Goal: Task Accomplishment & Management: Manage account settings

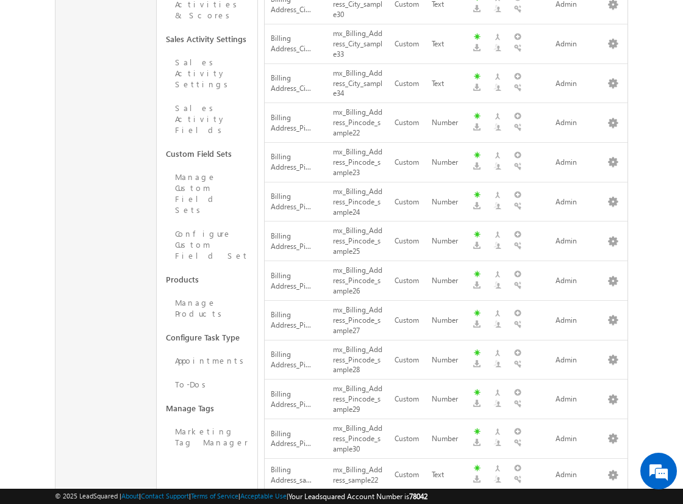
click at [181, 367] on div "Object Settings Object Fields Dependent Object Fields Object Stages Object Sour…" at bounding box center [208, 92] width 102 height 1146
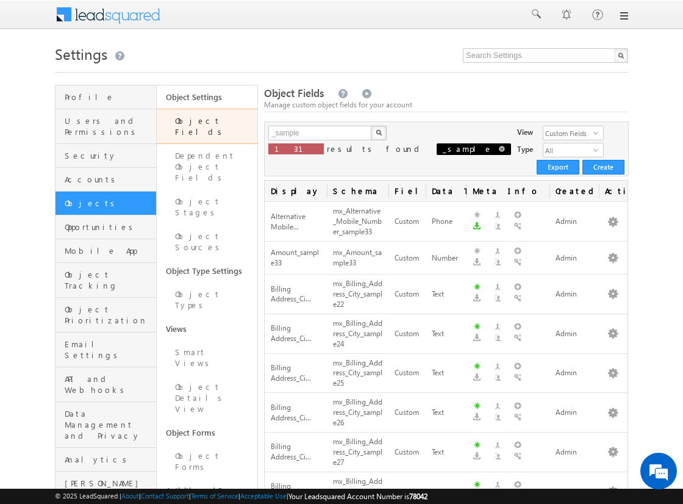
click at [499, 149] on span at bounding box center [502, 149] width 6 height 6
type input "Search Object Fields"
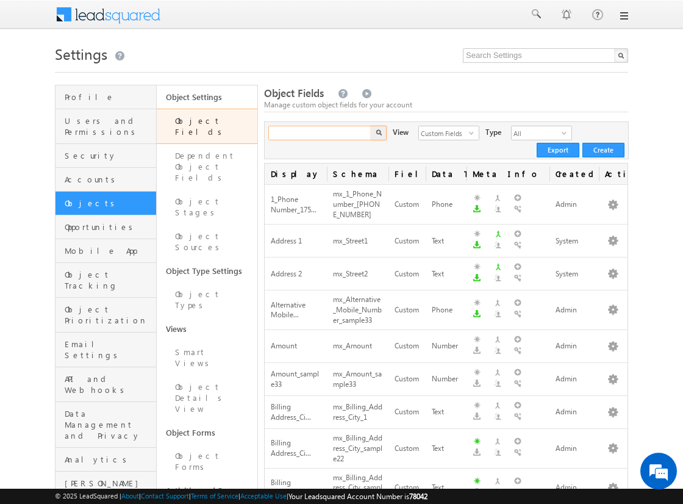
click at [345, 135] on input "text" at bounding box center [320, 133] width 104 height 15
type input "Search Object Fields"
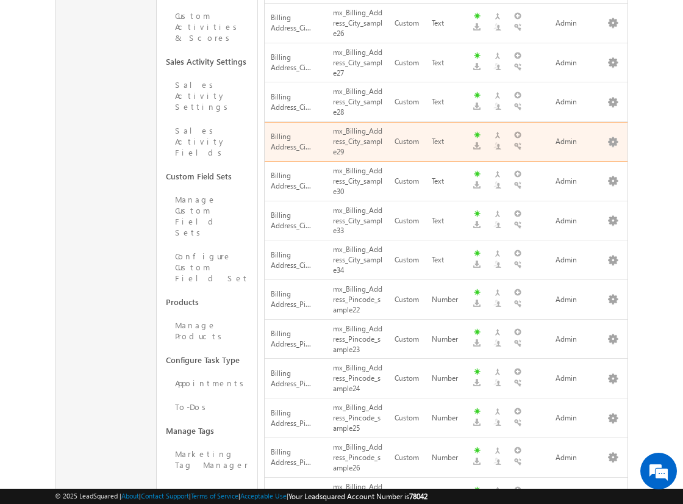
scroll to position [769, 0]
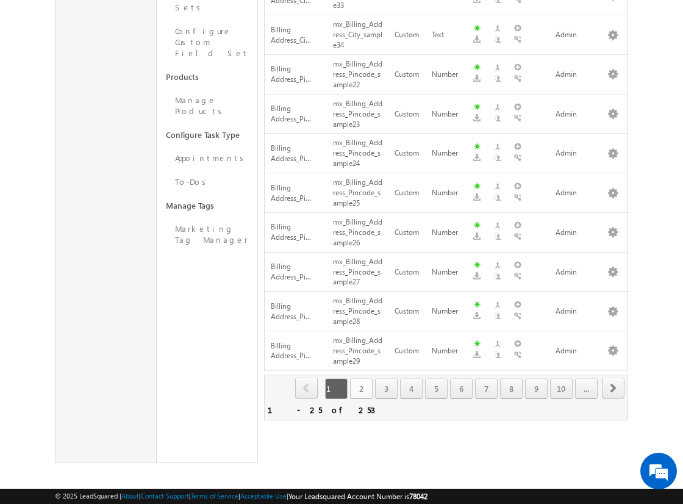
click at [363, 378] on link "2" at bounding box center [361, 388] width 23 height 21
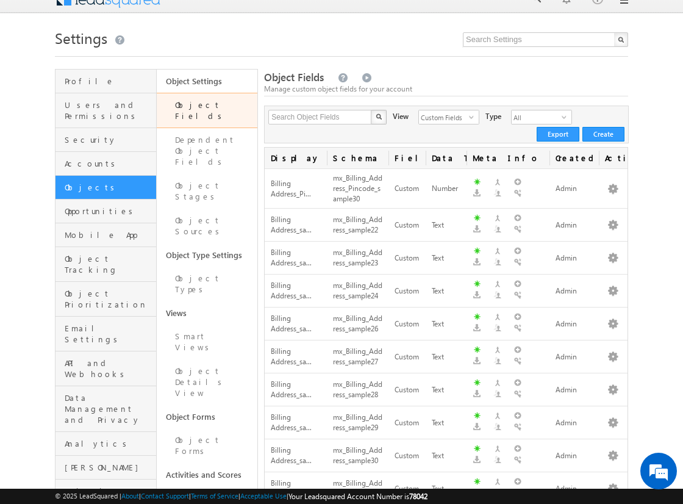
scroll to position [0, 0]
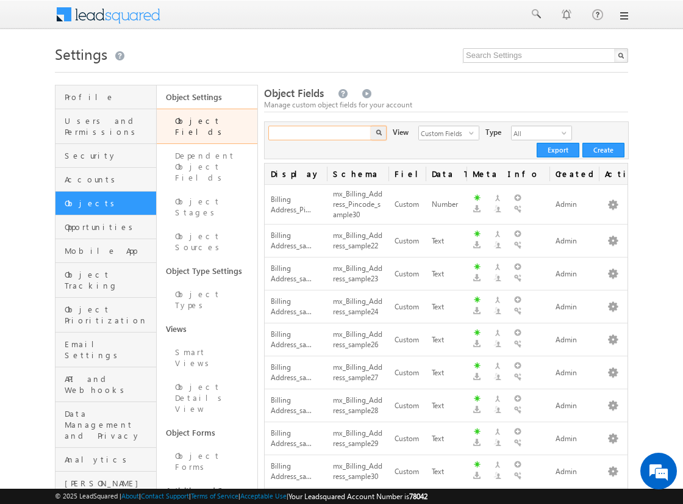
click at [334, 138] on input "text" at bounding box center [320, 133] width 104 height 15
type input "city"
click at [371, 126] on button "button" at bounding box center [379, 133] width 16 height 15
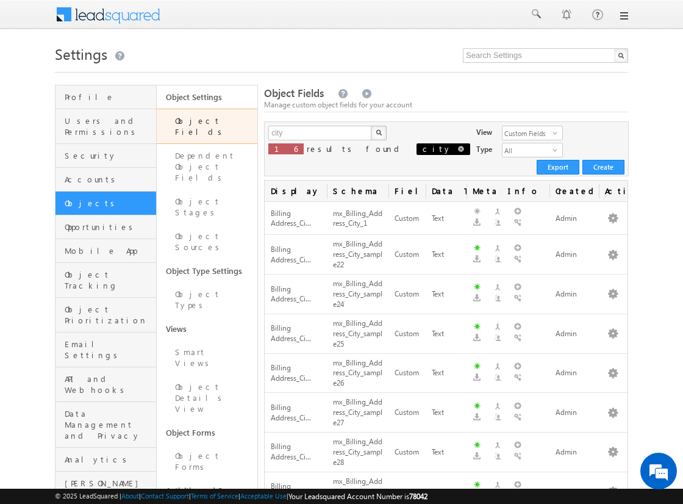
click at [458, 149] on span at bounding box center [461, 149] width 6 height 6
type input "Search Object Fields"
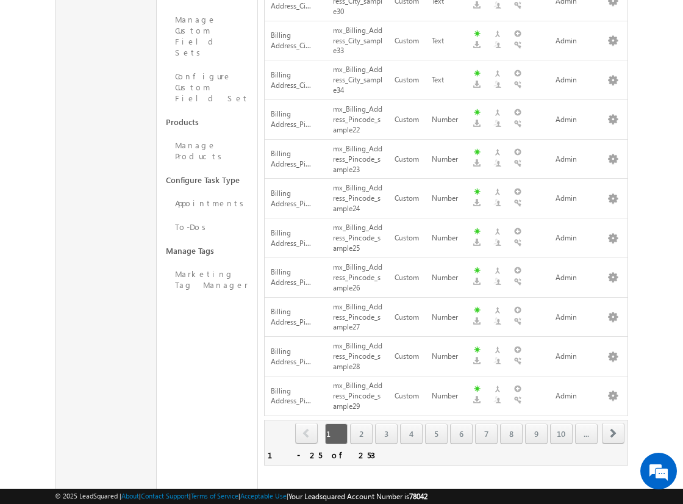
scroll to position [769, 0]
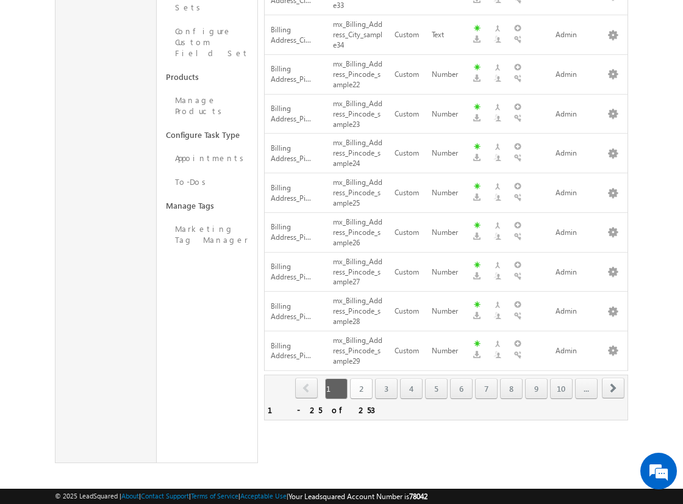
click at [371, 378] on link "2" at bounding box center [361, 388] width 23 height 21
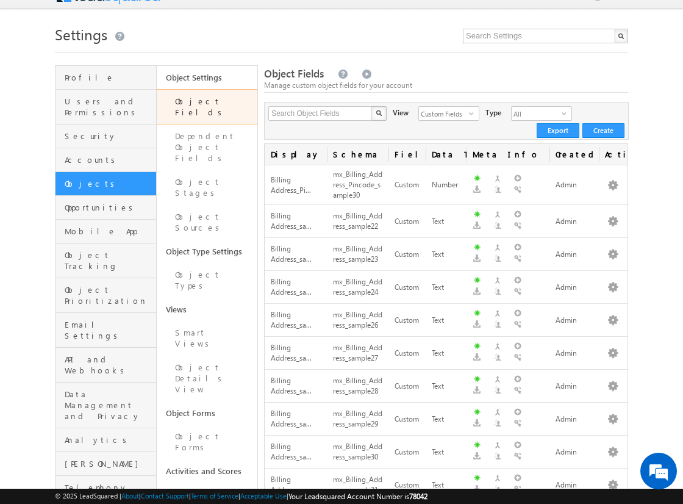
scroll to position [0, 0]
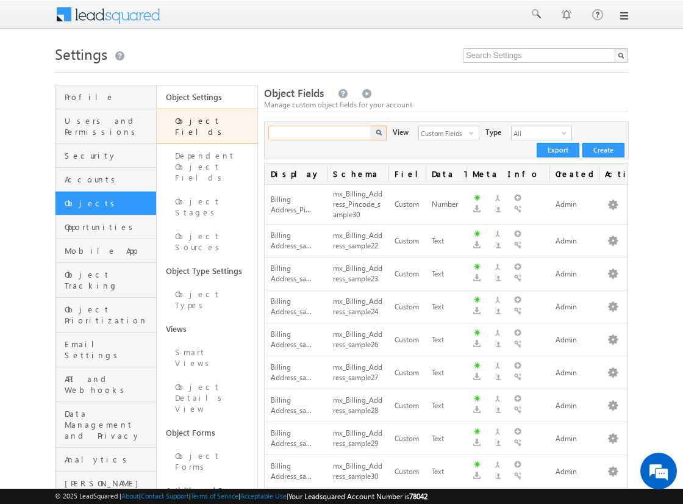
click at [322, 134] on input "text" at bounding box center [320, 133] width 104 height 15
type input "comments"
click at [371, 126] on button "button" at bounding box center [379, 133] width 16 height 15
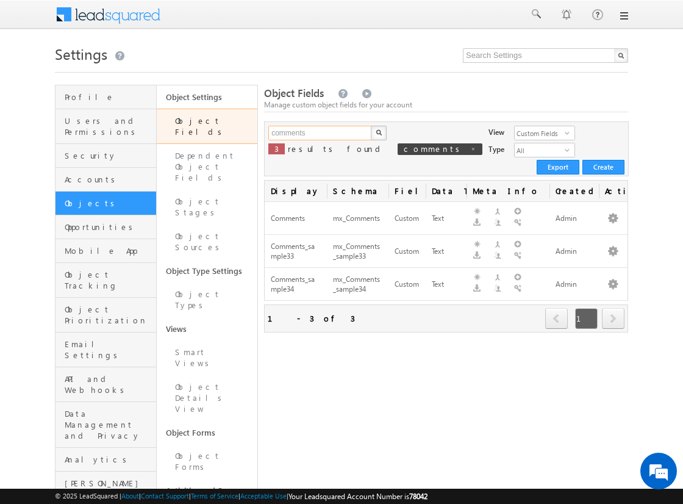
click at [320, 133] on input "comments" at bounding box center [320, 133] width 104 height 15
click at [320, 133] on input "text" at bounding box center [320, 133] width 104 height 15
type input "comments"
click at [378, 133] on img "button" at bounding box center [379, 132] width 6 height 6
click at [613, 212] on button "button" at bounding box center [613, 218] width 12 height 12
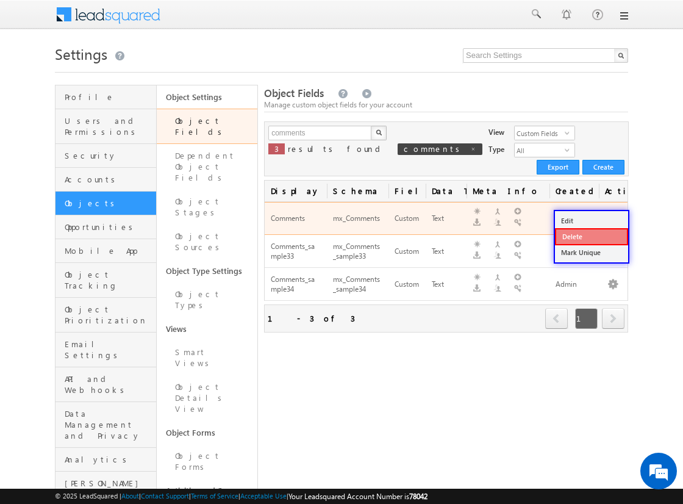
click at [591, 236] on link "Delete" at bounding box center [591, 236] width 73 height 17
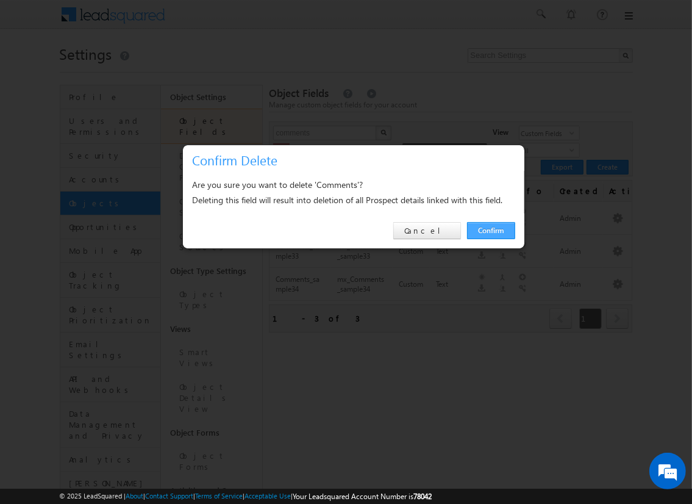
click at [490, 230] on link "Confirm" at bounding box center [491, 230] width 48 height 17
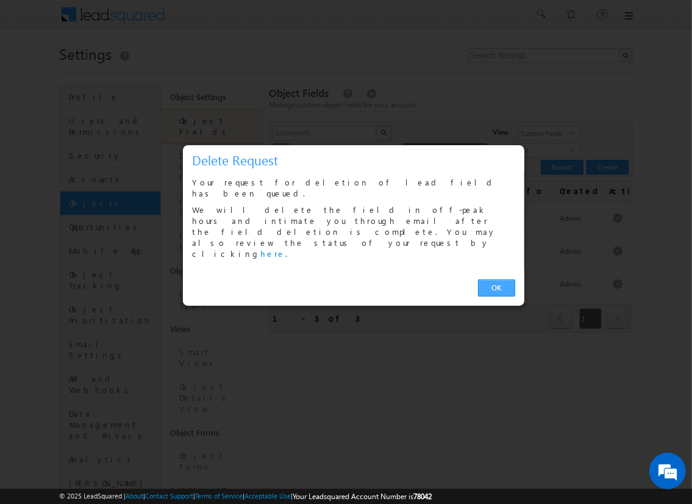
click at [497, 279] on link "OK" at bounding box center [496, 287] width 37 height 17
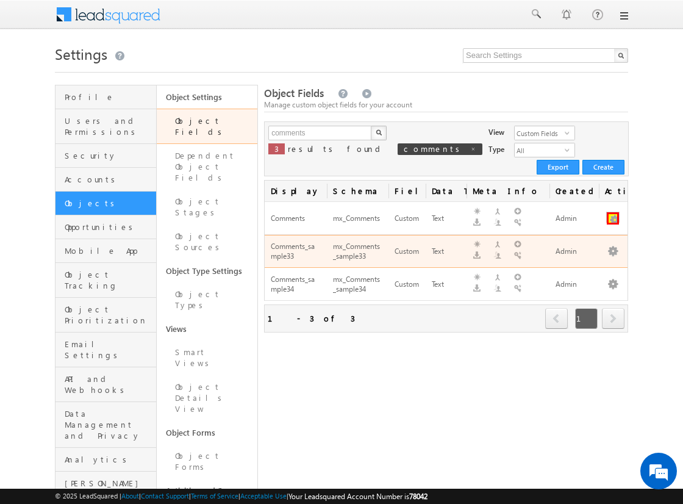
click at [613, 212] on button "button" at bounding box center [613, 218] width 12 height 12
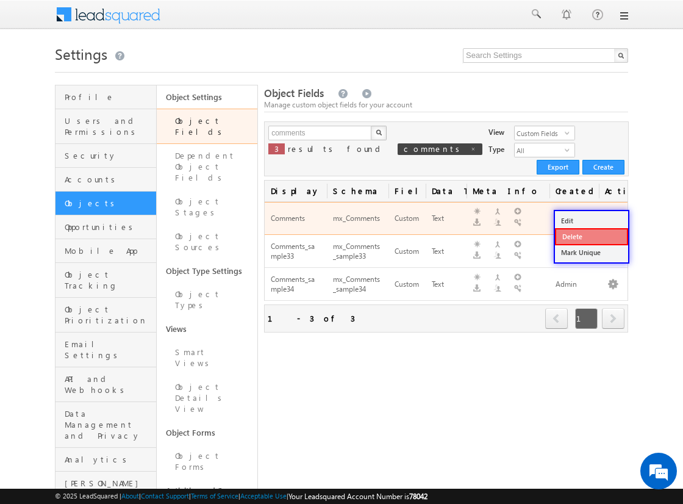
click at [591, 236] on link "Delete" at bounding box center [591, 236] width 73 height 17
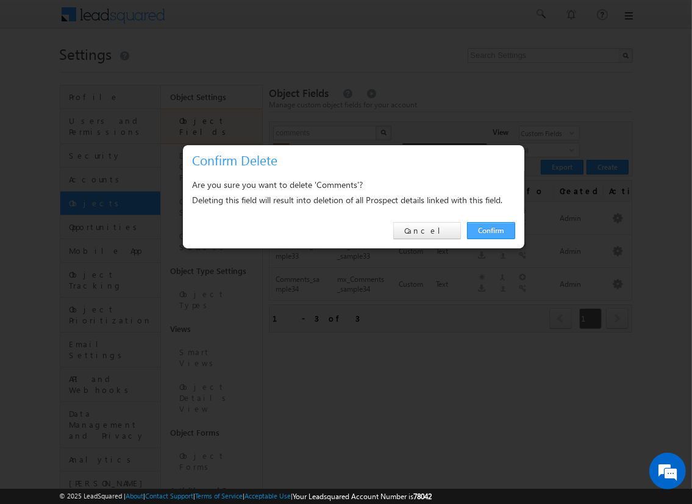
click at [490, 230] on link "Confirm" at bounding box center [491, 230] width 48 height 17
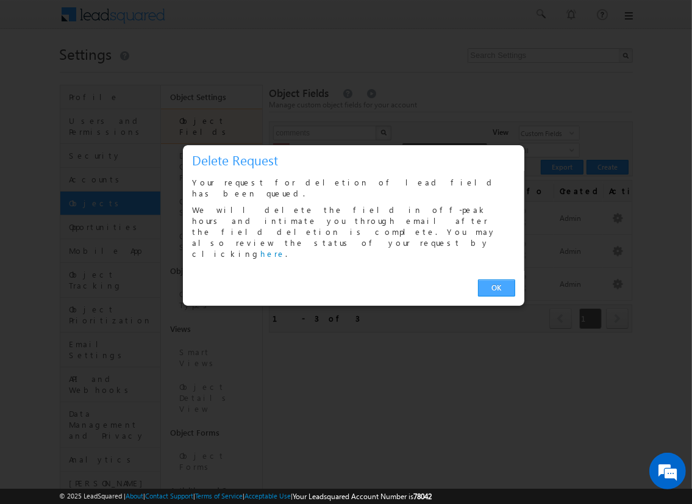
click at [497, 279] on link "OK" at bounding box center [496, 287] width 37 height 17
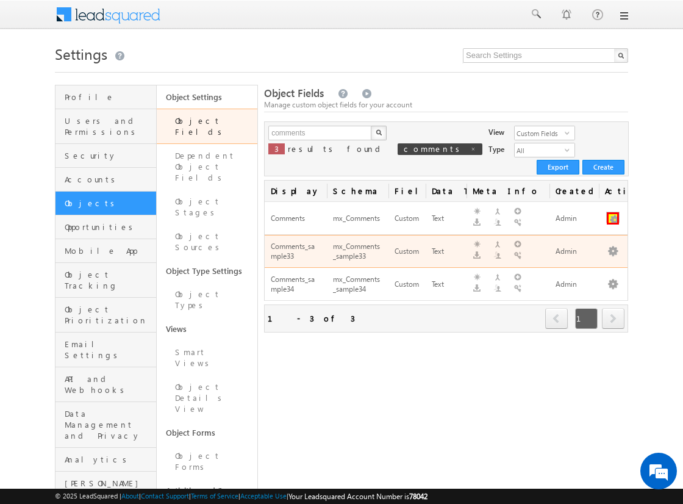
click at [613, 212] on button "button" at bounding box center [613, 218] width 12 height 12
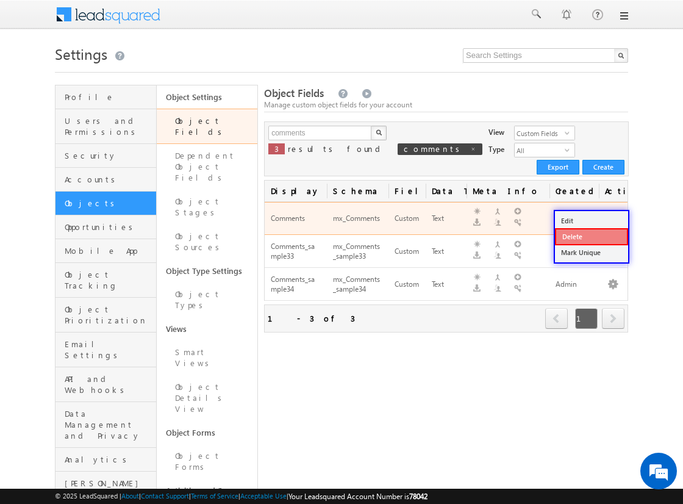
click at [591, 236] on link "Delete" at bounding box center [591, 236] width 73 height 17
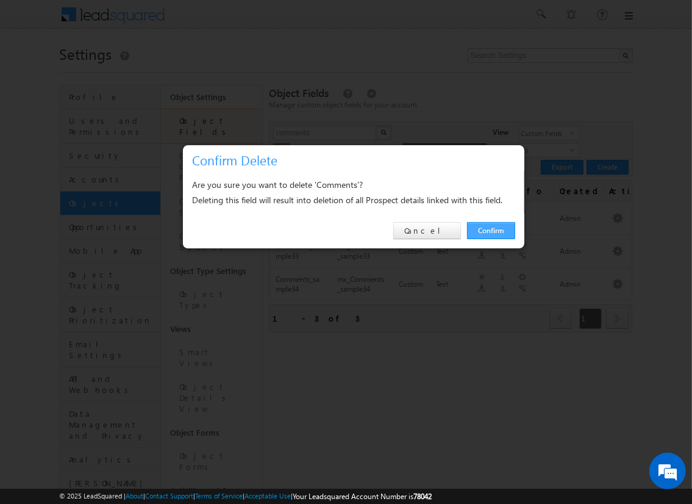
click at [490, 230] on link "Confirm" at bounding box center [491, 230] width 48 height 17
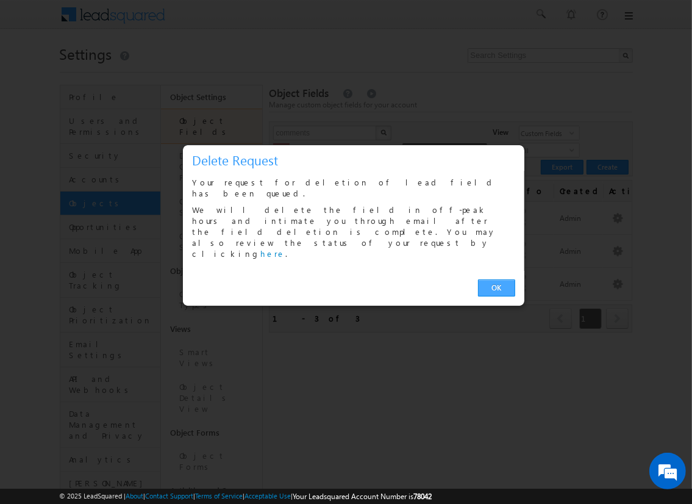
click at [497, 279] on link "OK" at bounding box center [496, 287] width 37 height 17
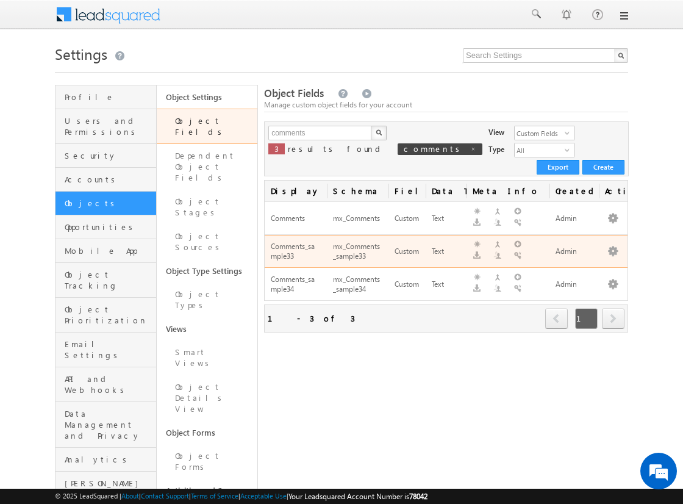
click at [613, 308] on span "next" at bounding box center [613, 318] width 23 height 21
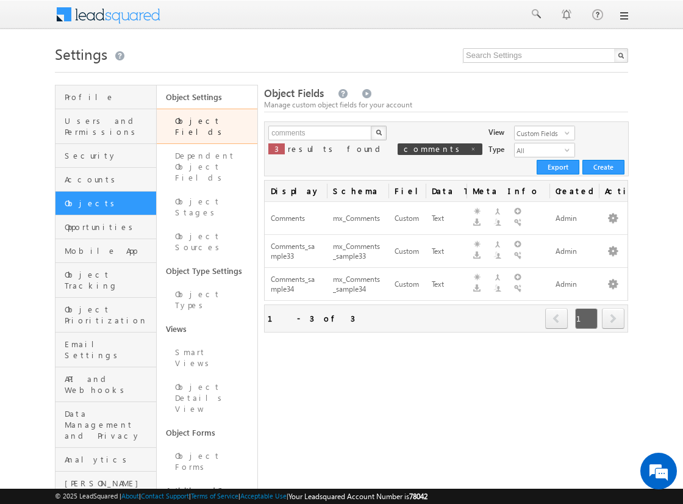
click at [613, 308] on span "next" at bounding box center [613, 318] width 23 height 21
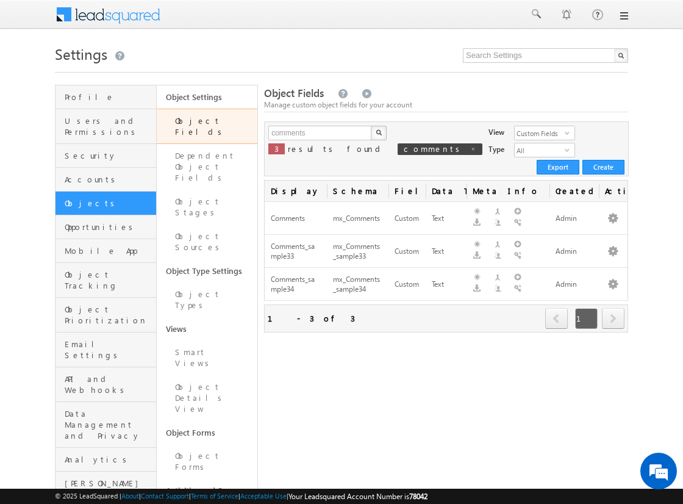
click at [613, 308] on span "next" at bounding box center [613, 318] width 23 height 21
click at [320, 133] on input "comments" at bounding box center [320, 133] width 104 height 15
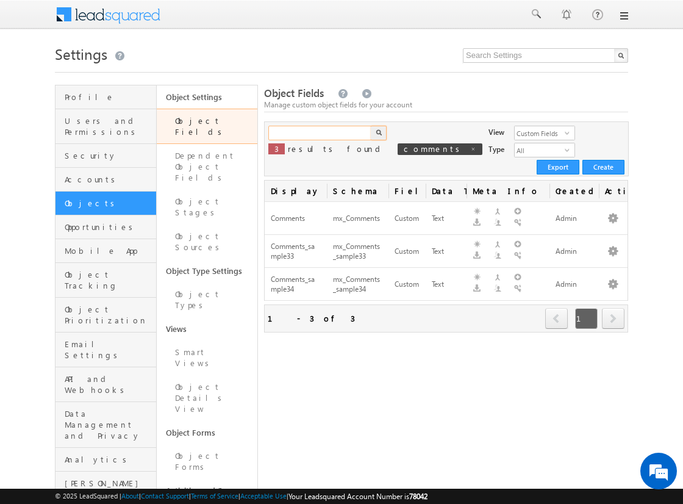
click at [320, 133] on input "text" at bounding box center [320, 133] width 104 height 15
type input "comments"
click at [378, 133] on img "button" at bounding box center [379, 132] width 6 height 6
click at [613, 212] on button "button" at bounding box center [613, 218] width 12 height 12
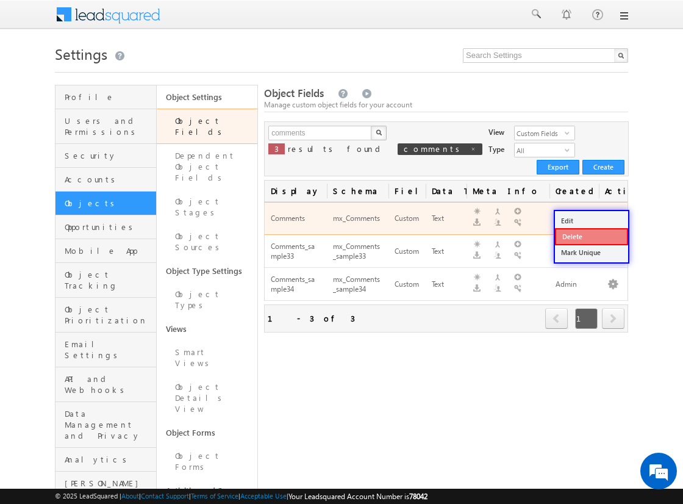
click at [591, 236] on link "Delete" at bounding box center [591, 236] width 73 height 17
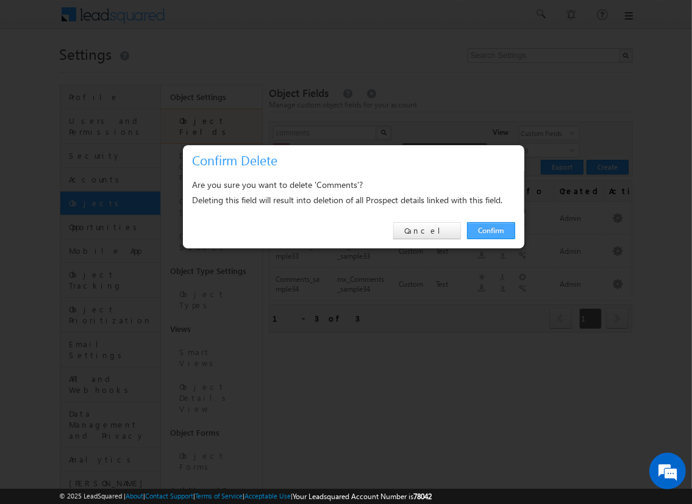
click at [490, 230] on link "Confirm" at bounding box center [491, 230] width 48 height 17
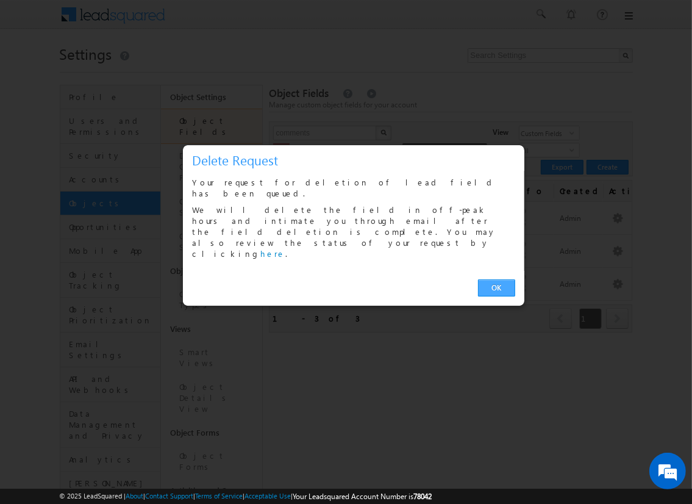
click at [497, 279] on link "OK" at bounding box center [496, 287] width 37 height 17
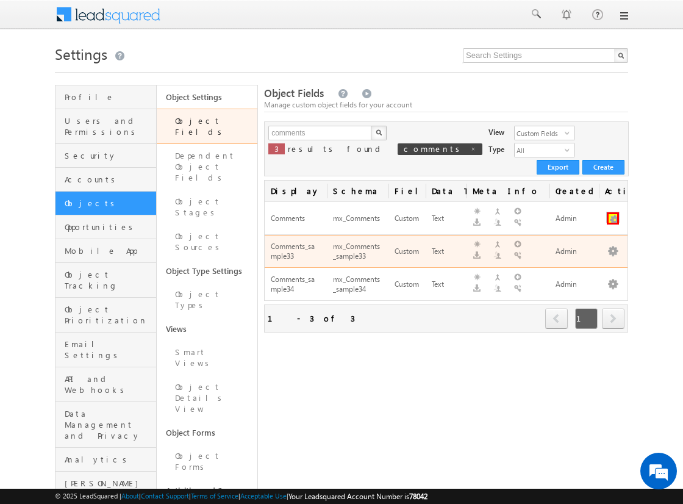
click at [613, 212] on button "button" at bounding box center [613, 218] width 12 height 12
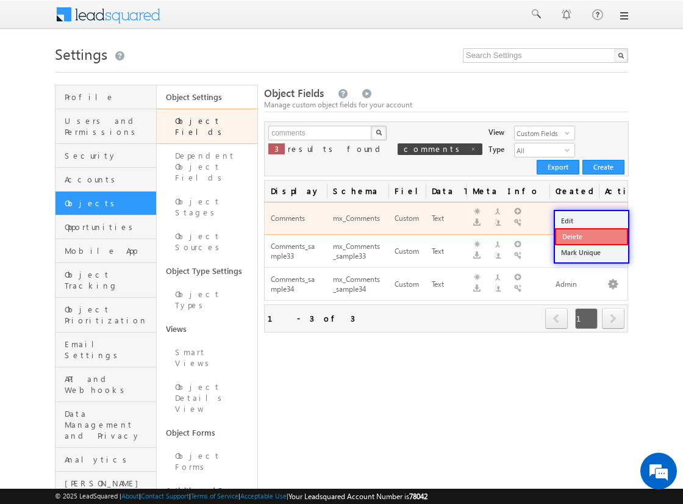
click at [591, 236] on link "Delete" at bounding box center [591, 236] width 73 height 17
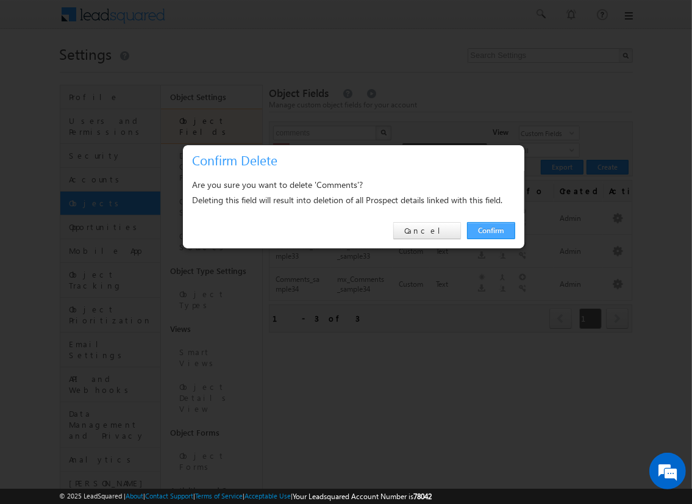
click at [490, 230] on link "Confirm" at bounding box center [491, 230] width 48 height 17
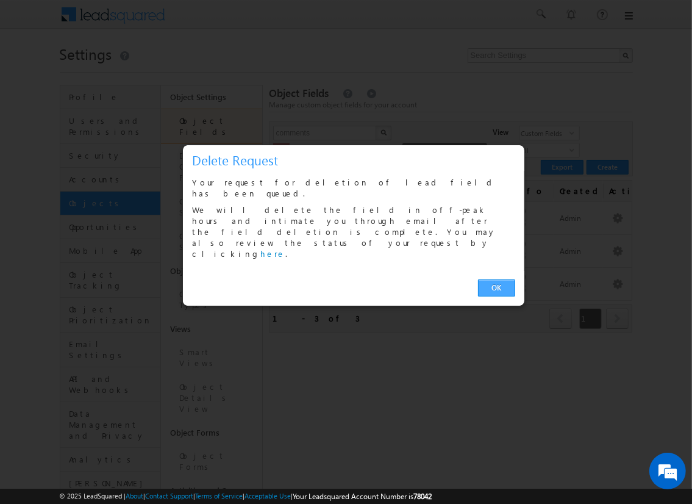
click at [497, 279] on link "OK" at bounding box center [496, 287] width 37 height 17
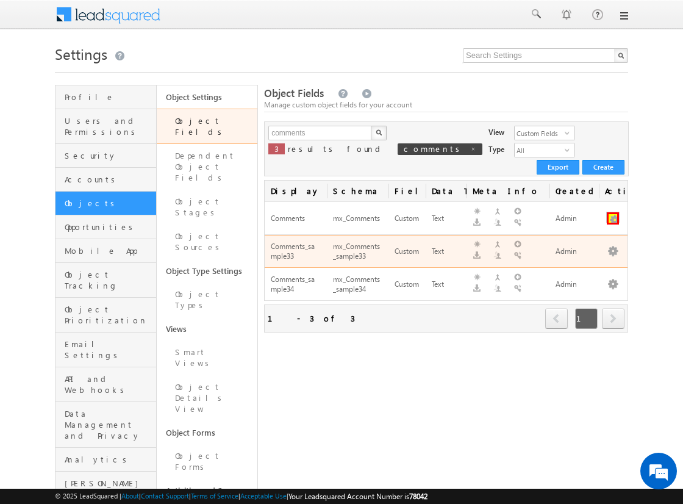
click at [613, 212] on button "button" at bounding box center [613, 218] width 12 height 12
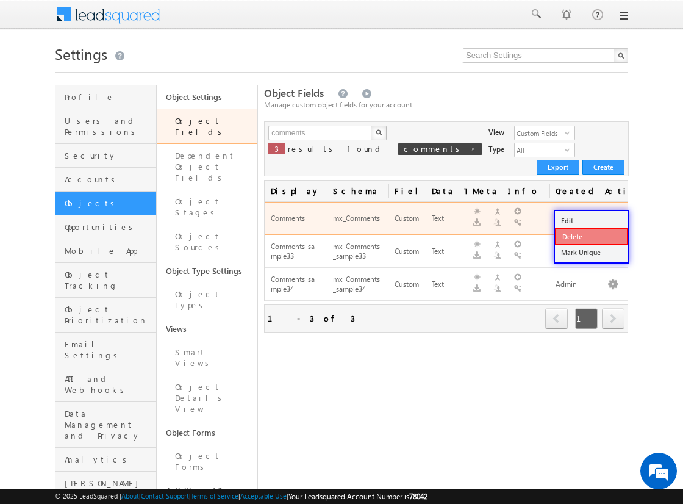
click at [591, 236] on link "Delete" at bounding box center [591, 236] width 73 height 17
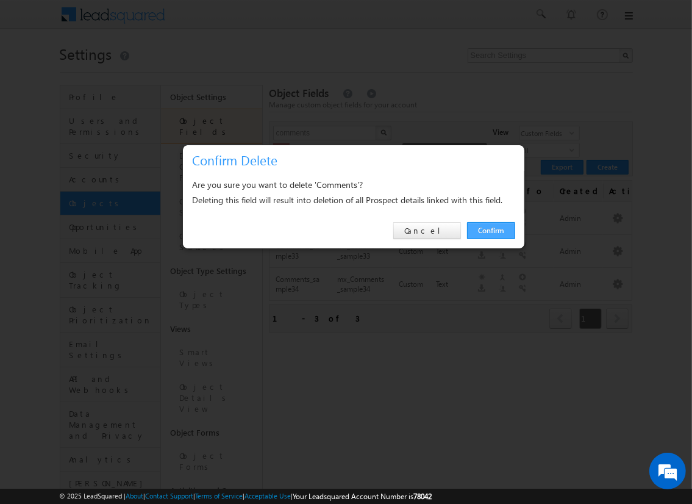
click at [490, 230] on link "Confirm" at bounding box center [491, 230] width 48 height 17
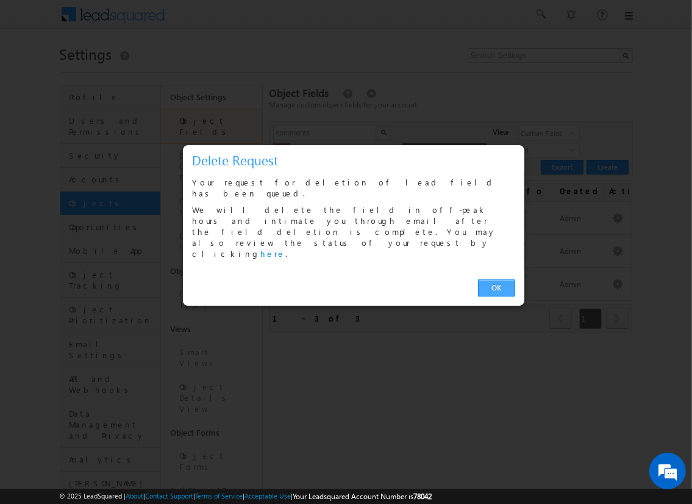
click at [497, 279] on link "OK" at bounding box center [496, 287] width 37 height 17
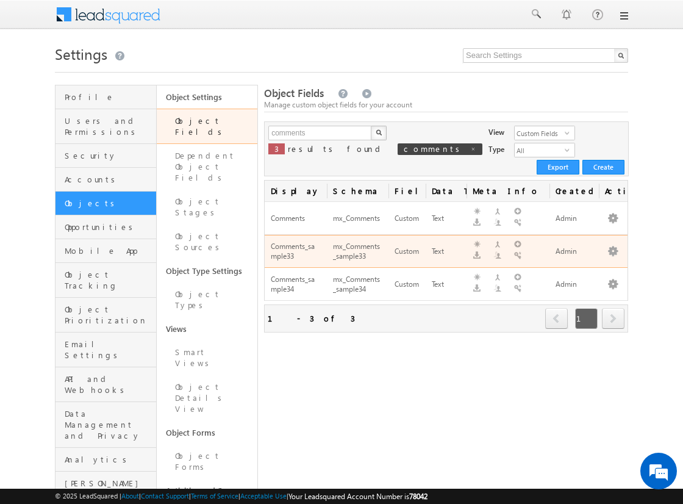
click at [613, 308] on span "next" at bounding box center [613, 318] width 23 height 21
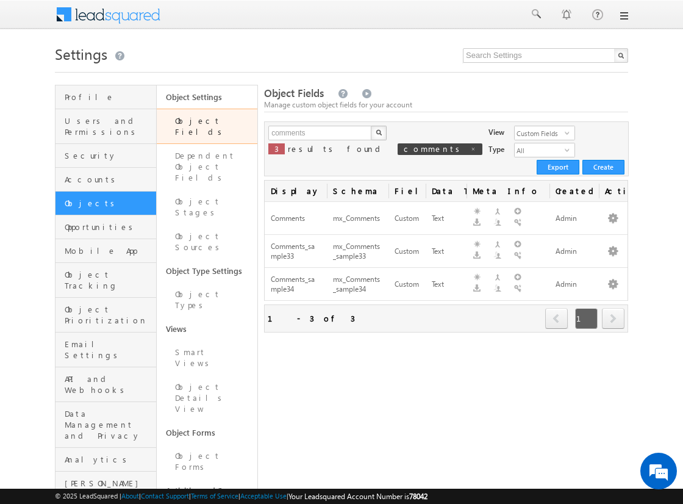
click at [613, 308] on span "next" at bounding box center [613, 318] width 23 height 21
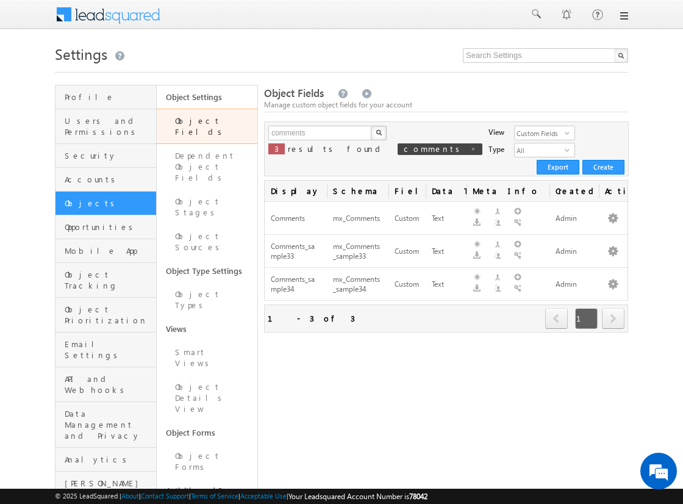
click at [613, 308] on span "next" at bounding box center [613, 318] width 23 height 21
click at [320, 133] on input "comments" at bounding box center [320, 133] width 104 height 15
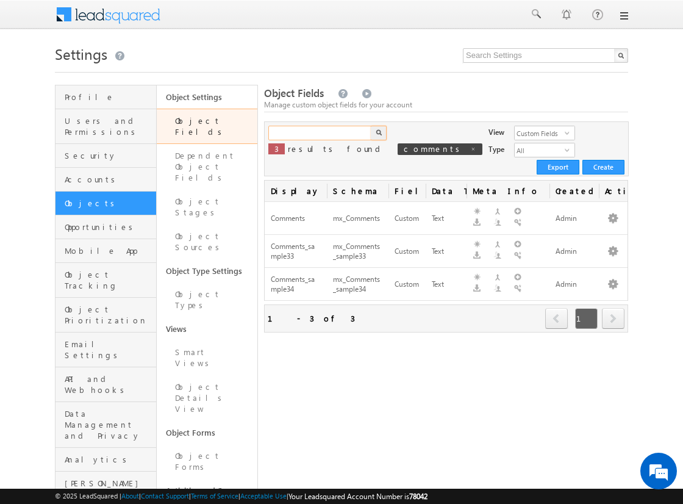
click at [320, 133] on input "text" at bounding box center [320, 133] width 104 height 15
type input "comments"
click at [378, 133] on img "button" at bounding box center [379, 132] width 6 height 6
click at [613, 212] on button "button" at bounding box center [613, 218] width 12 height 12
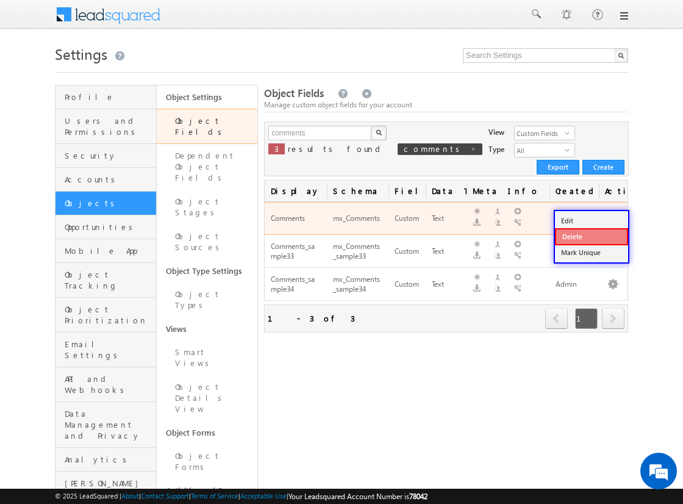
click at [591, 236] on link "Delete" at bounding box center [591, 236] width 73 height 17
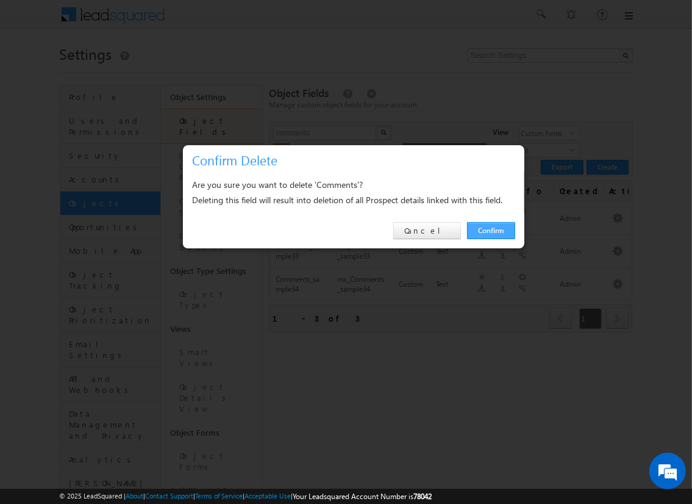
click at [490, 230] on link "Confirm" at bounding box center [491, 230] width 48 height 17
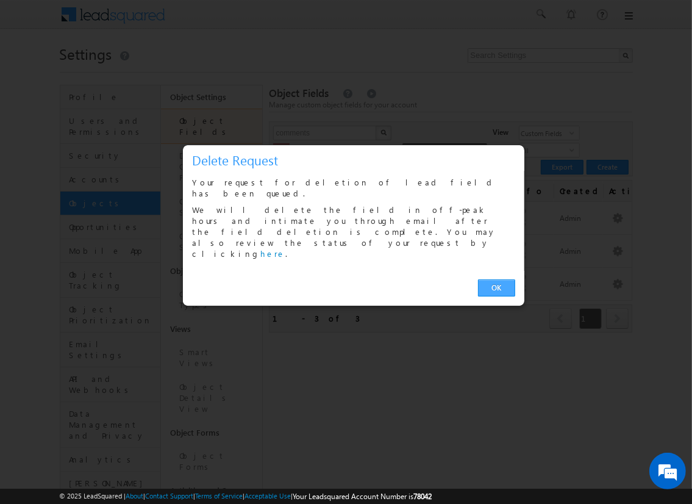
click at [497, 279] on link "OK" at bounding box center [496, 287] width 37 height 17
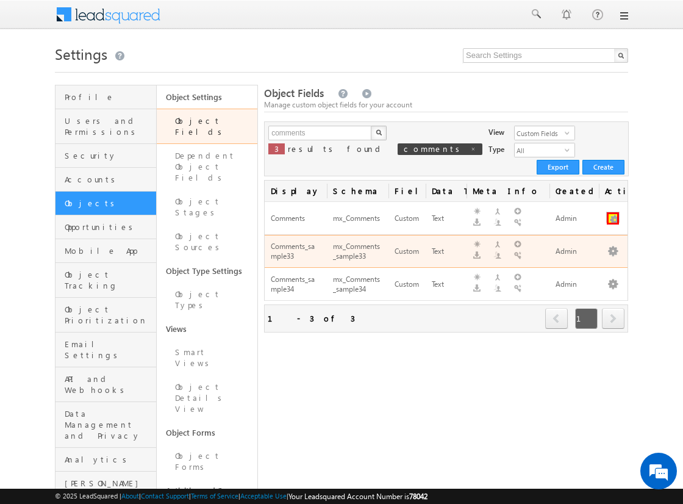
click at [613, 212] on button "button" at bounding box center [613, 218] width 12 height 12
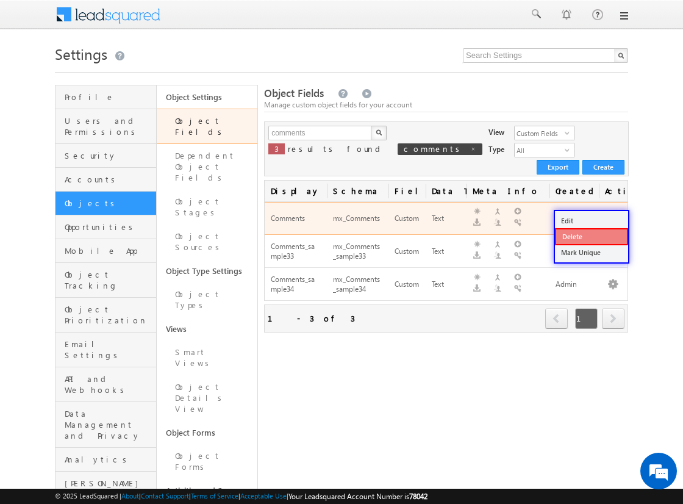
click at [591, 236] on link "Delete" at bounding box center [591, 236] width 73 height 17
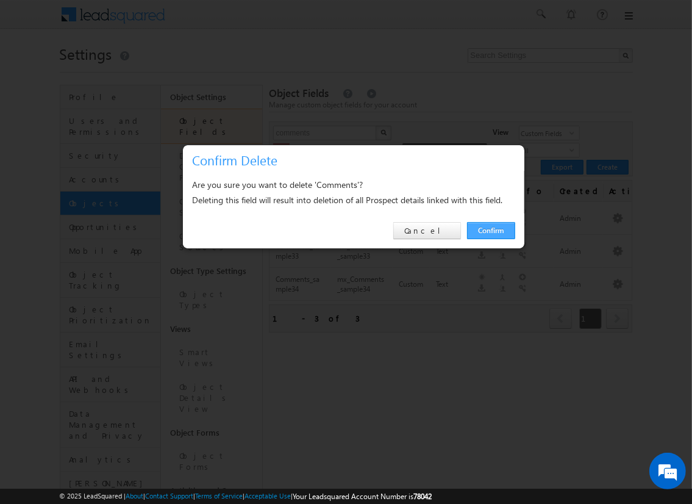
click at [490, 230] on link "Confirm" at bounding box center [491, 230] width 48 height 17
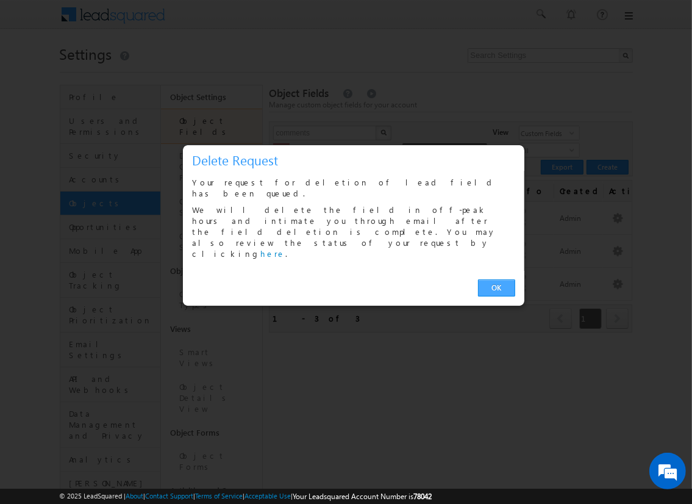
click at [497, 279] on link "OK" at bounding box center [496, 287] width 37 height 17
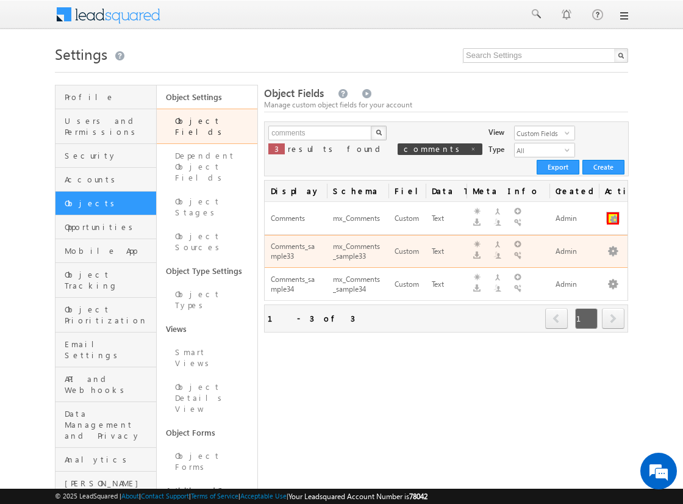
click at [613, 212] on button "button" at bounding box center [613, 218] width 12 height 12
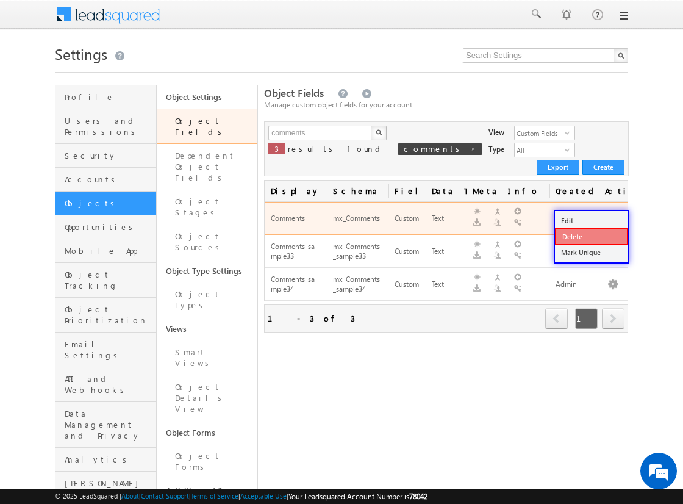
click at [591, 236] on link "Delete" at bounding box center [591, 236] width 73 height 17
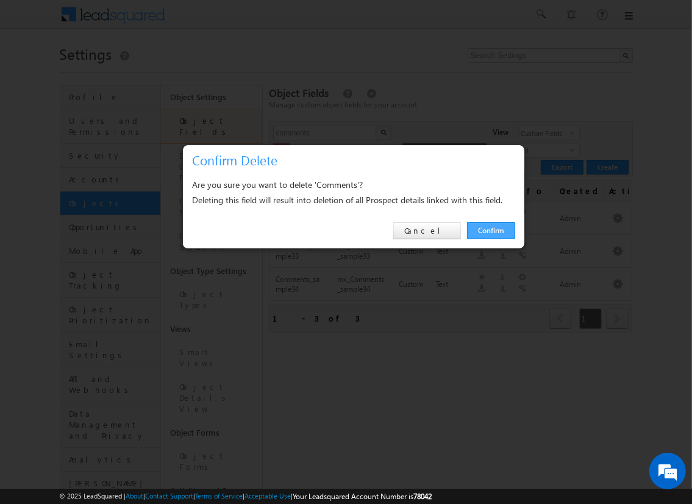
click at [490, 230] on link "Confirm" at bounding box center [491, 230] width 48 height 17
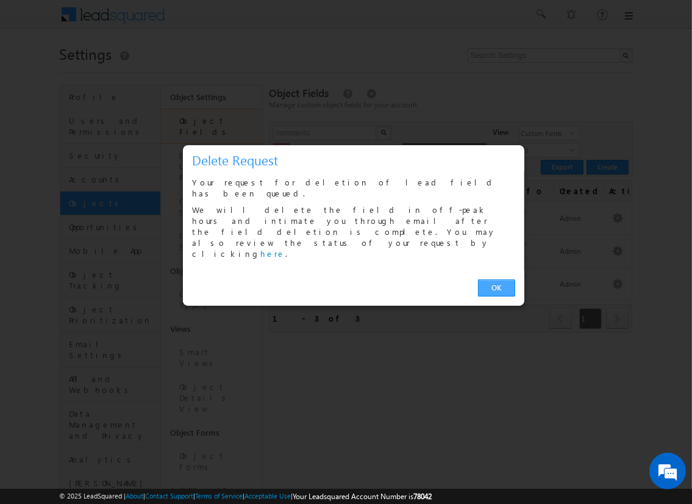
click at [497, 279] on link "OK" at bounding box center [496, 287] width 37 height 17
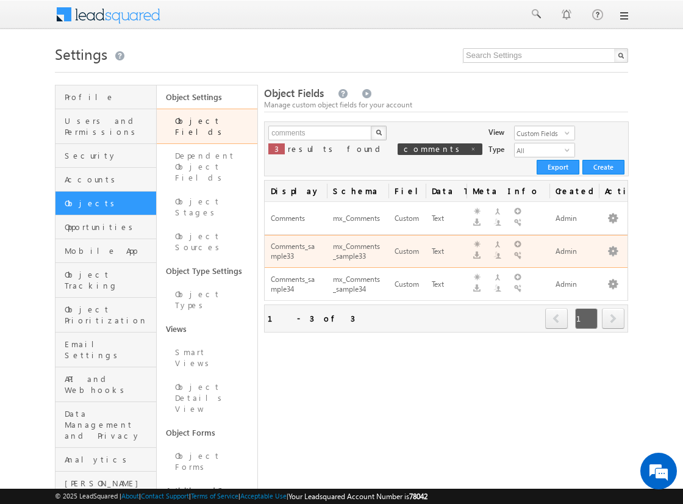
click at [613, 308] on span "next" at bounding box center [613, 318] width 23 height 21
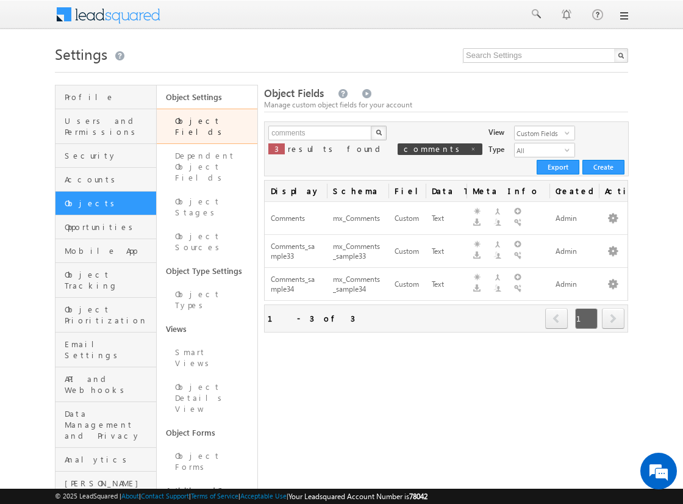
click at [613, 308] on span "next" at bounding box center [613, 318] width 23 height 21
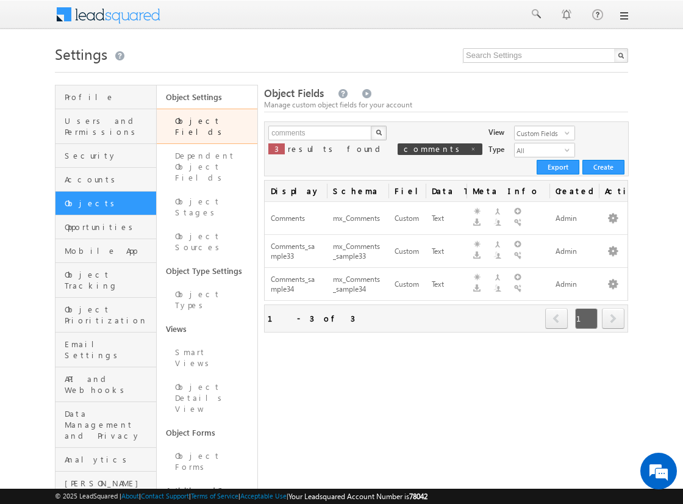
click at [613, 308] on span "next" at bounding box center [613, 318] width 23 height 21
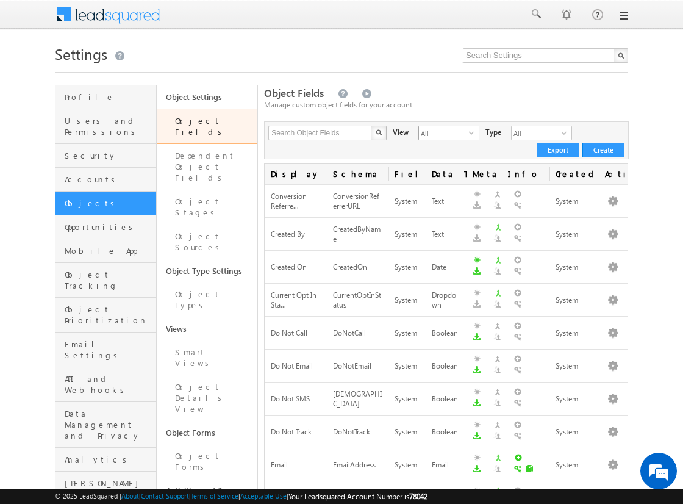
click at [436, 133] on span "All" at bounding box center [444, 132] width 50 height 13
click at [441, 171] on li "Custom Fields" at bounding box center [441, 172] width 60 height 12
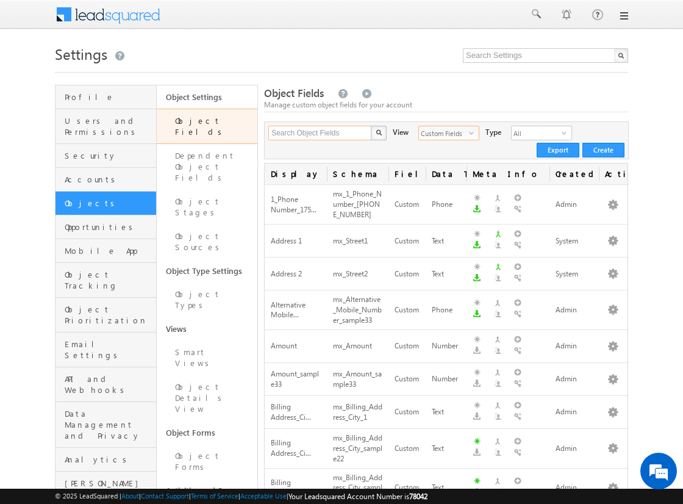
click at [320, 133] on input "Search Object Fields" at bounding box center [320, 133] width 104 height 15
click at [320, 133] on input "text" at bounding box center [320, 133] width 104 height 15
type input "comments"
click at [378, 133] on img "button" at bounding box center [379, 132] width 6 height 6
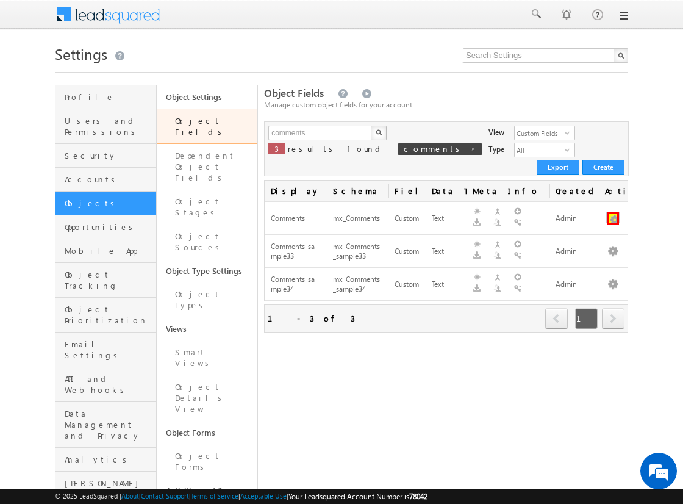
click at [613, 212] on button "button" at bounding box center [613, 218] width 12 height 12
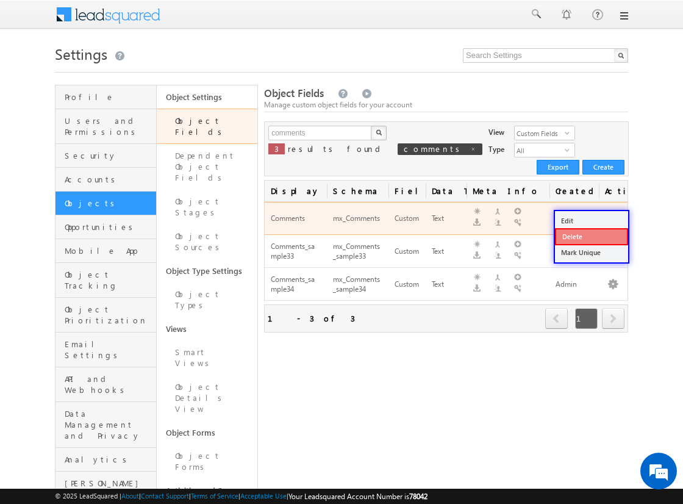
click at [591, 236] on link "Delete" at bounding box center [591, 236] width 73 height 17
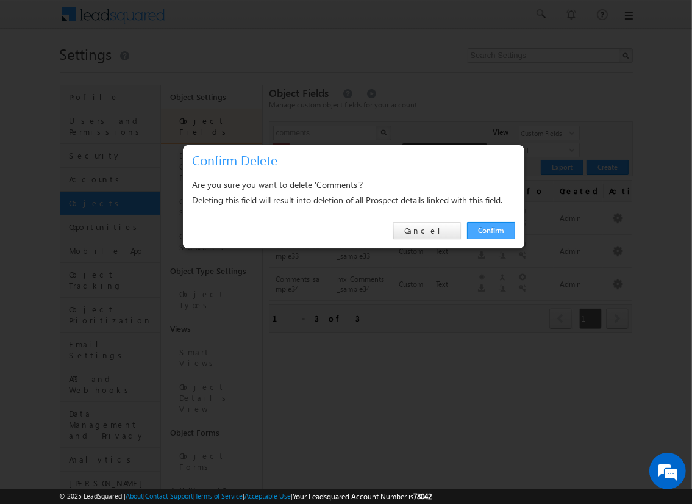
click at [490, 230] on link "Confirm" at bounding box center [491, 230] width 48 height 17
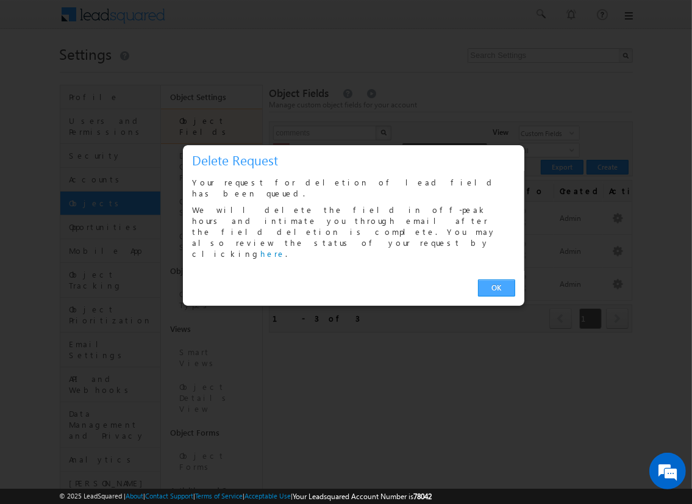
click at [497, 279] on link "OK" at bounding box center [496, 287] width 37 height 17
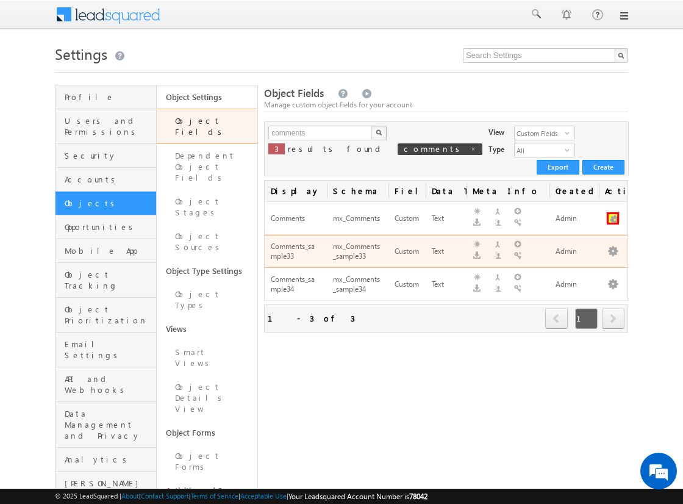
click at [613, 212] on button "button" at bounding box center [613, 218] width 12 height 12
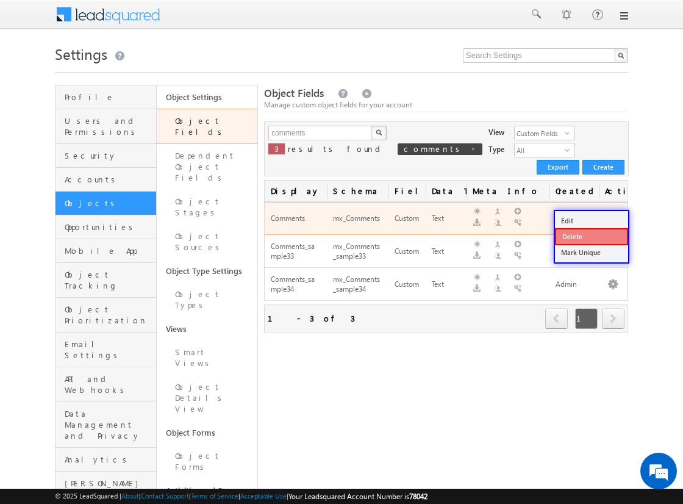
click at [591, 236] on link "Delete" at bounding box center [591, 236] width 73 height 17
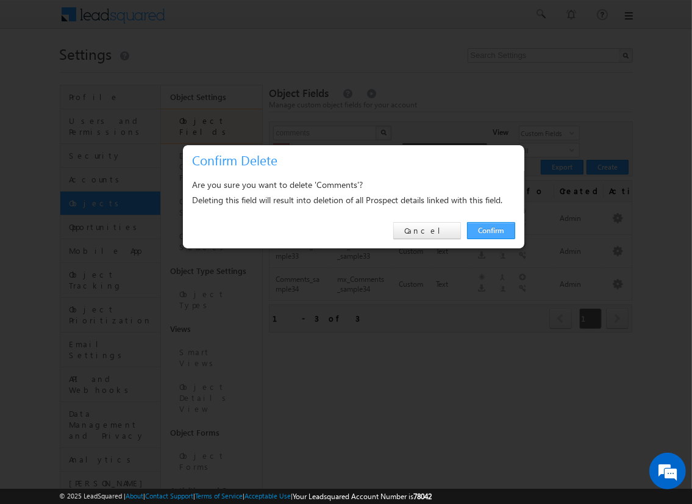
click at [490, 230] on link "Confirm" at bounding box center [491, 230] width 48 height 17
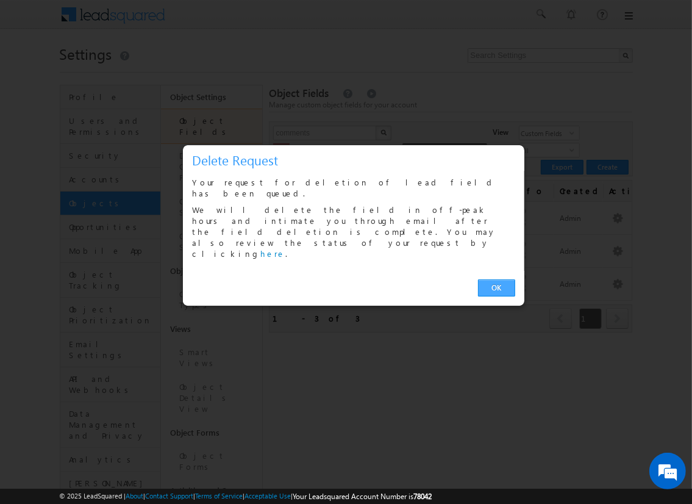
click at [497, 279] on link "OK" at bounding box center [496, 287] width 37 height 17
